Goal: Information Seeking & Learning: Learn about a topic

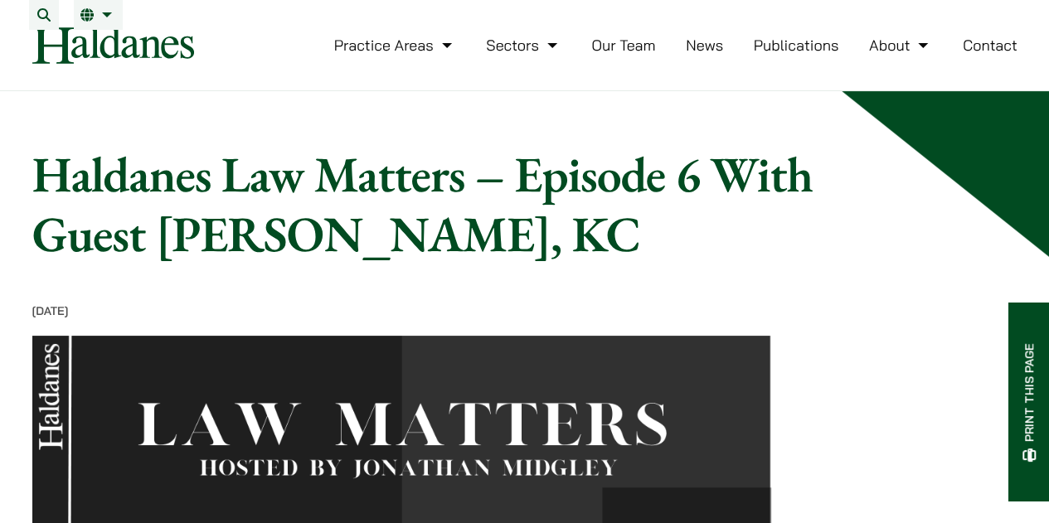
click at [784, 54] on link "Publications" at bounding box center [796, 45] width 85 height 19
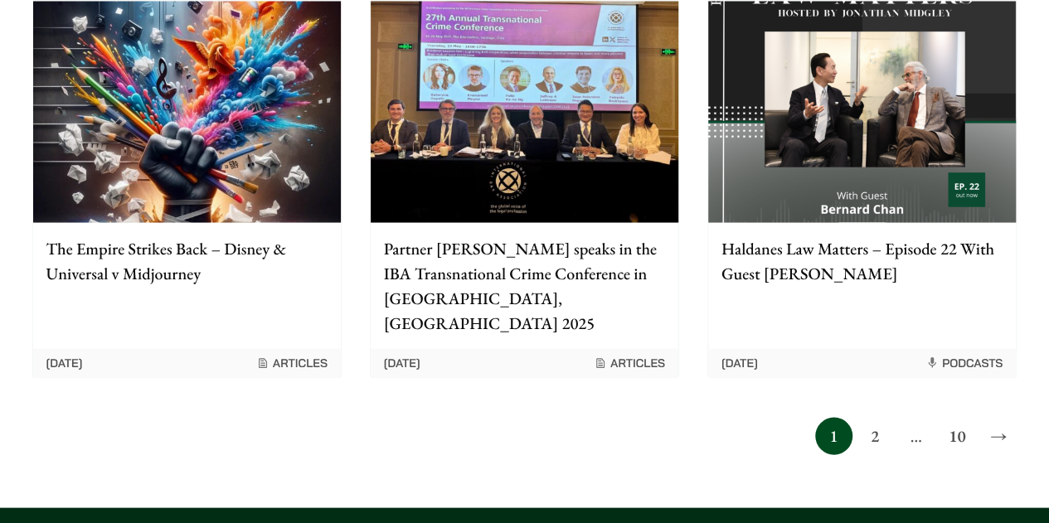
scroll to position [1576, 0]
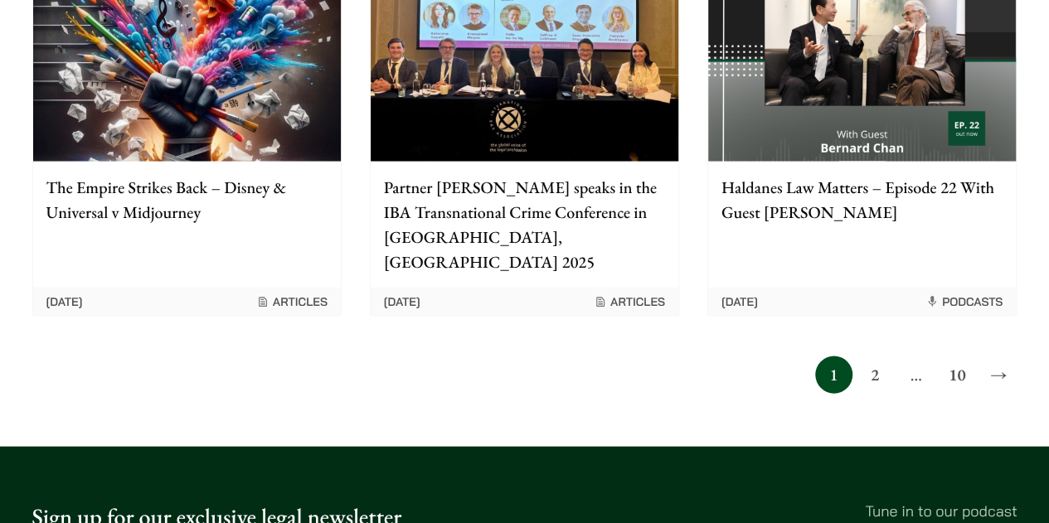
click at [873, 357] on link "2" at bounding box center [874, 375] width 37 height 37
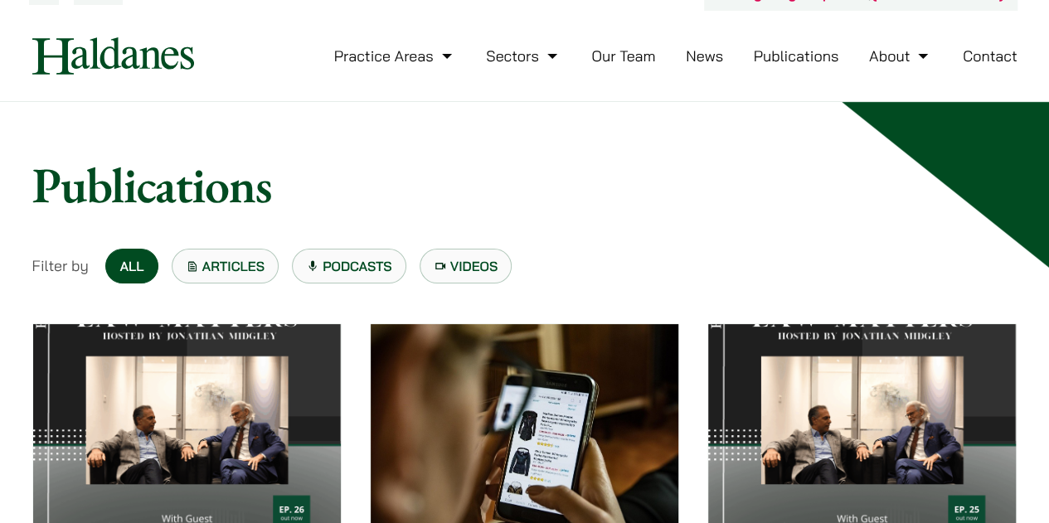
scroll to position [0, 0]
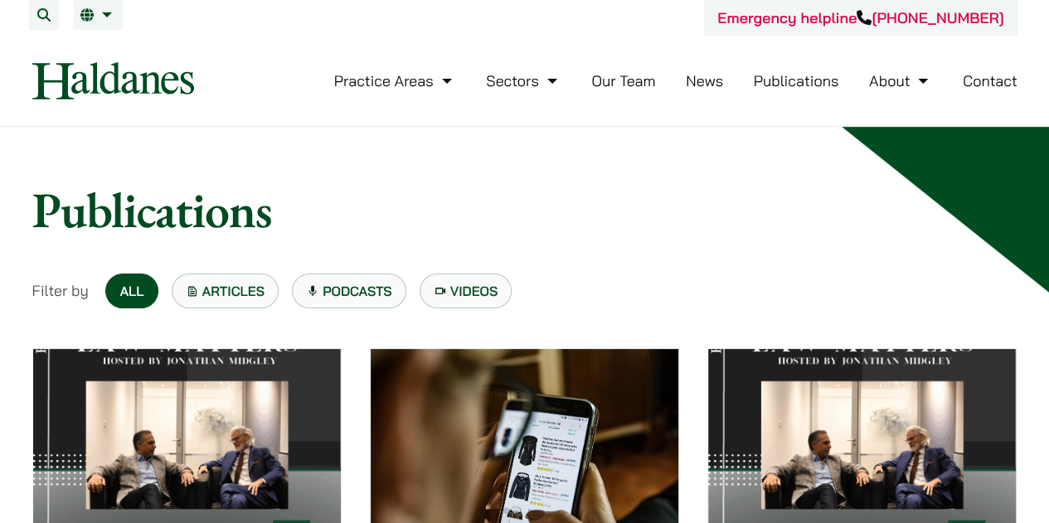
click at [349, 294] on link "Podcasts" at bounding box center [349, 291] width 114 height 35
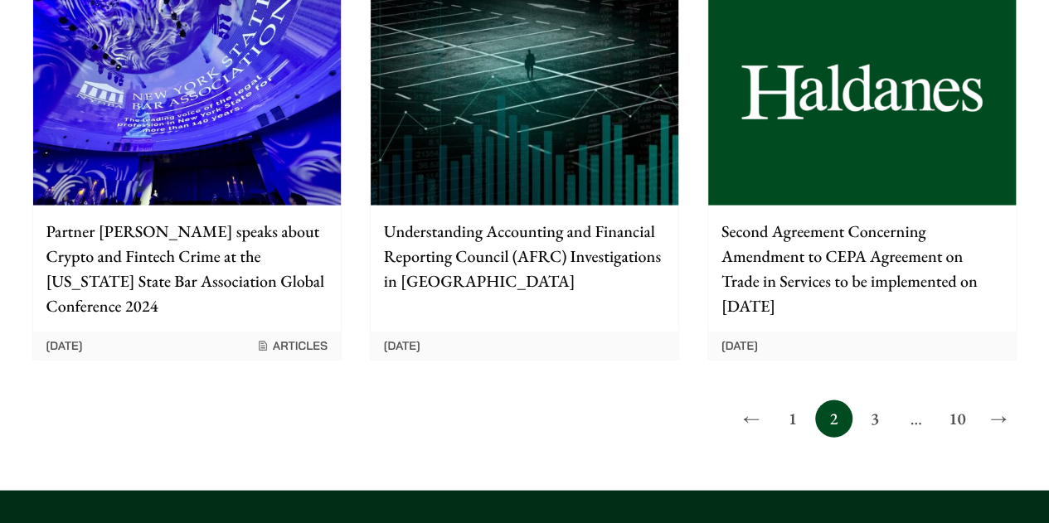
scroll to position [1659, 0]
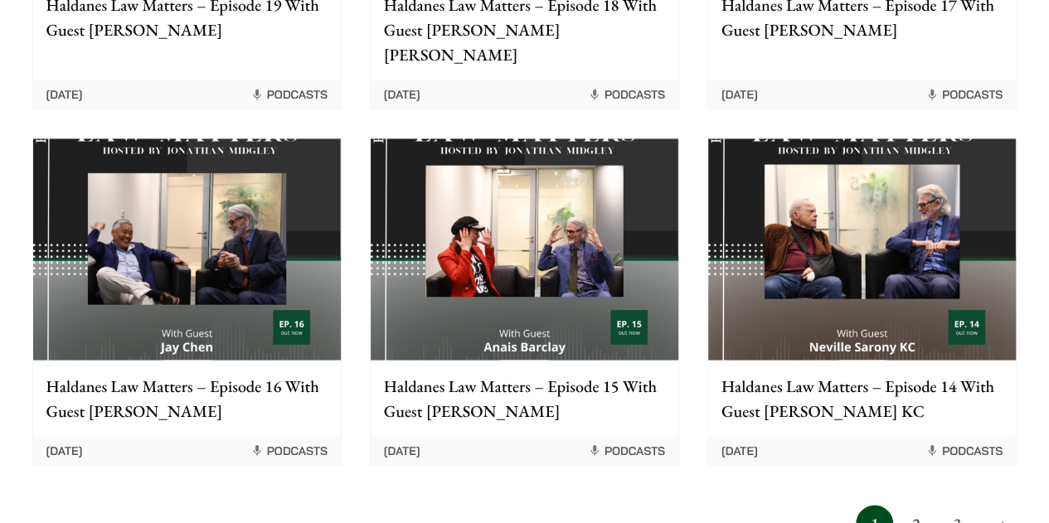
scroll to position [1410, 0]
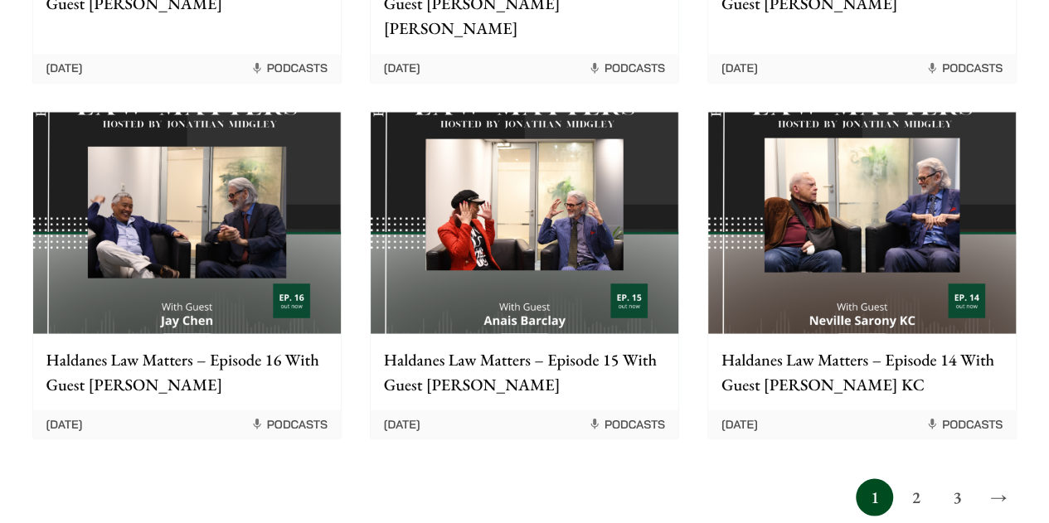
click at [898, 479] on link "2" at bounding box center [915, 497] width 37 height 37
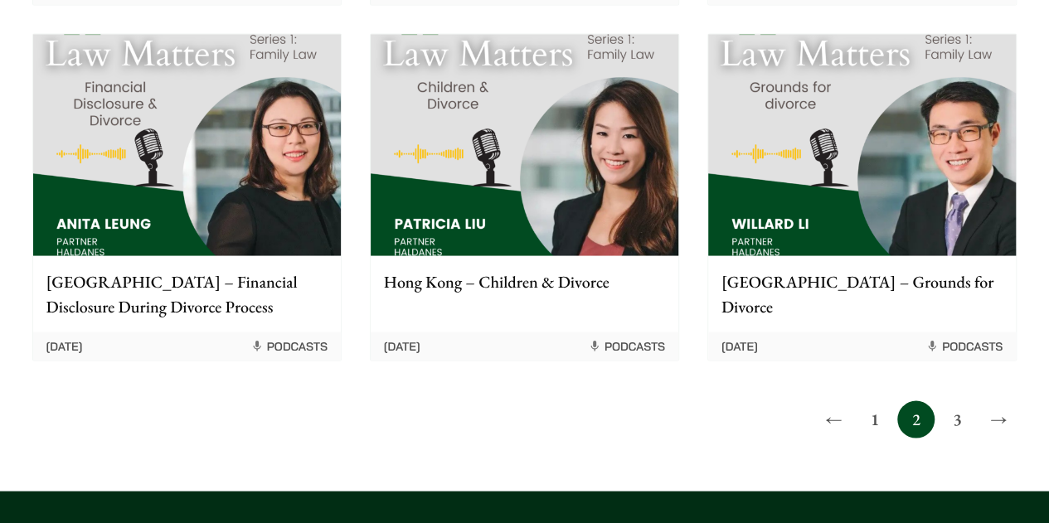
scroll to position [1493, 0]
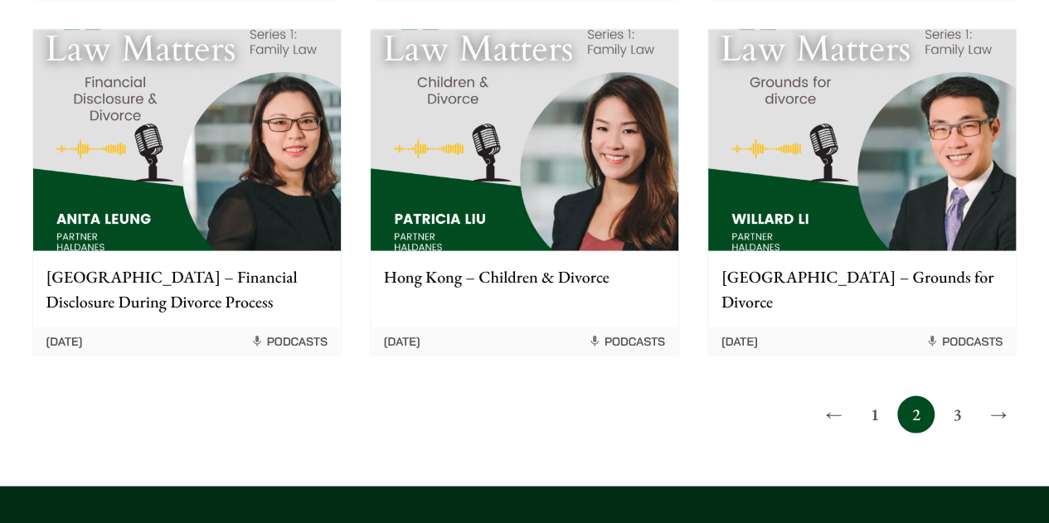
click at [949, 396] on link "3" at bounding box center [957, 414] width 37 height 37
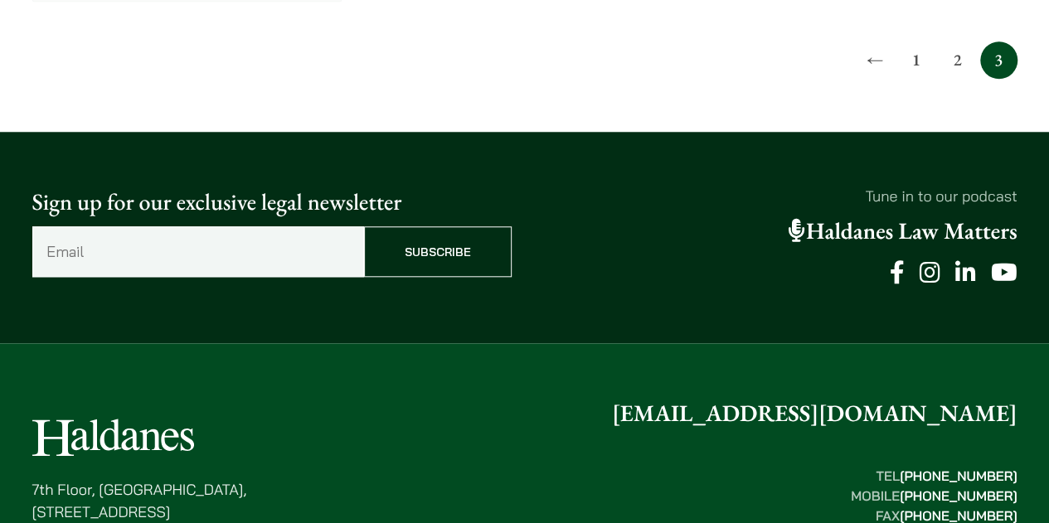
scroll to position [664, 0]
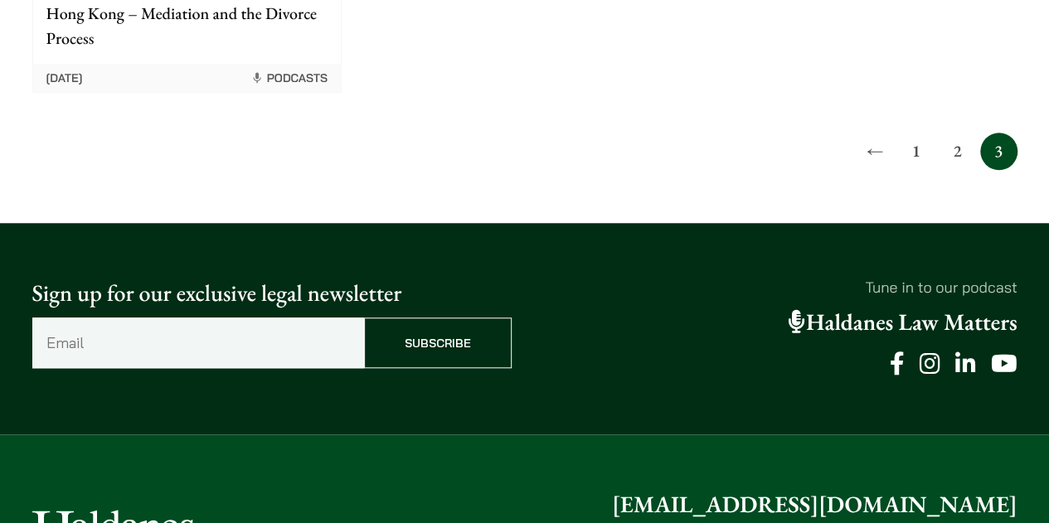
click at [960, 142] on link "2" at bounding box center [957, 151] width 37 height 37
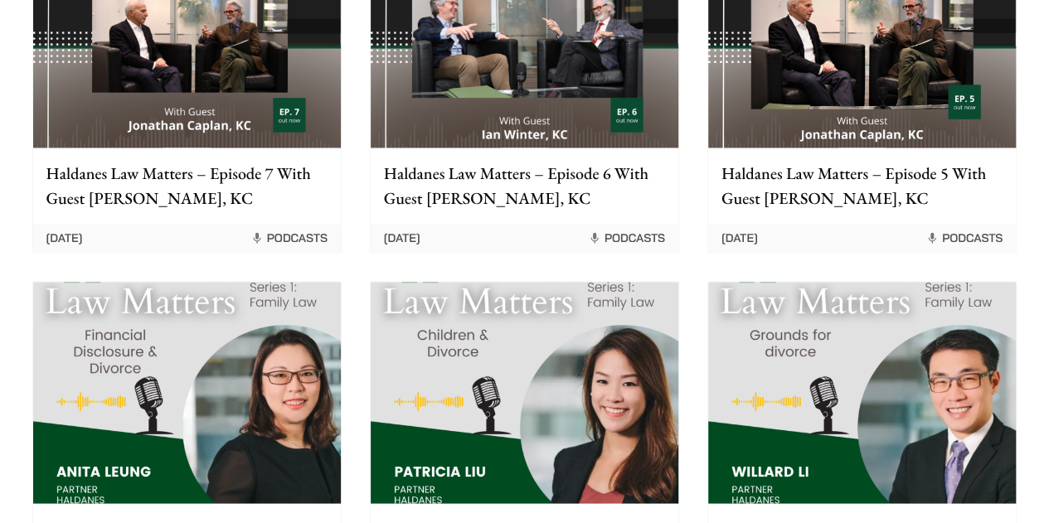
scroll to position [1078, 0]
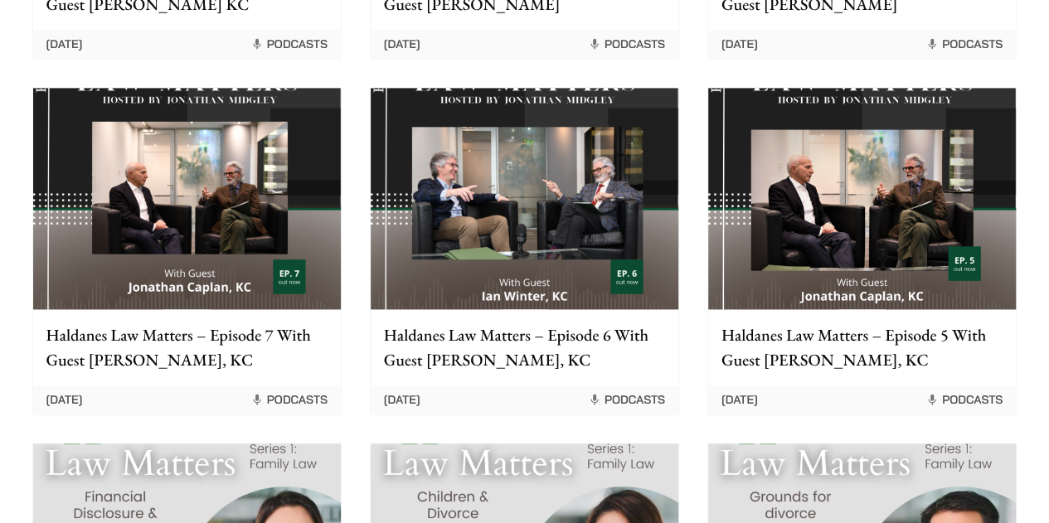
click at [572, 168] on img at bounding box center [525, 198] width 308 height 221
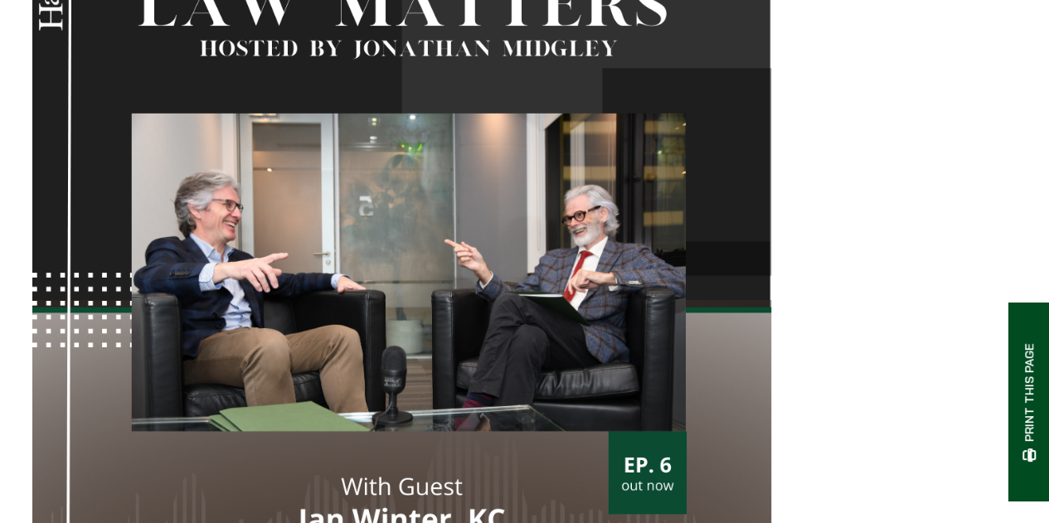
scroll to position [415, 0]
